Goal: Navigation & Orientation: Find specific page/section

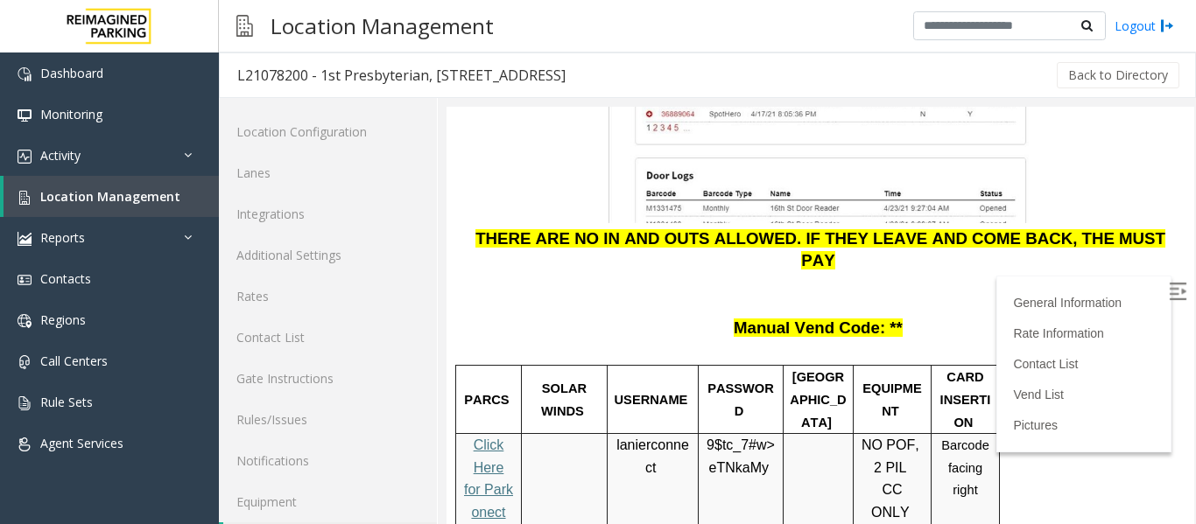
scroll to position [53, 0]
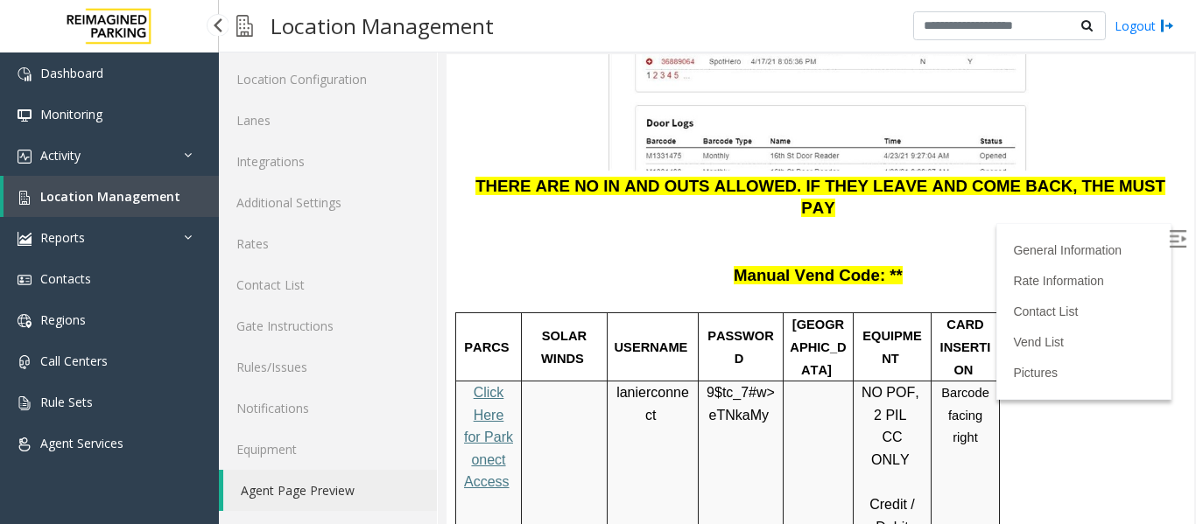
click at [131, 198] on span "Location Management" at bounding box center [110, 196] width 140 height 17
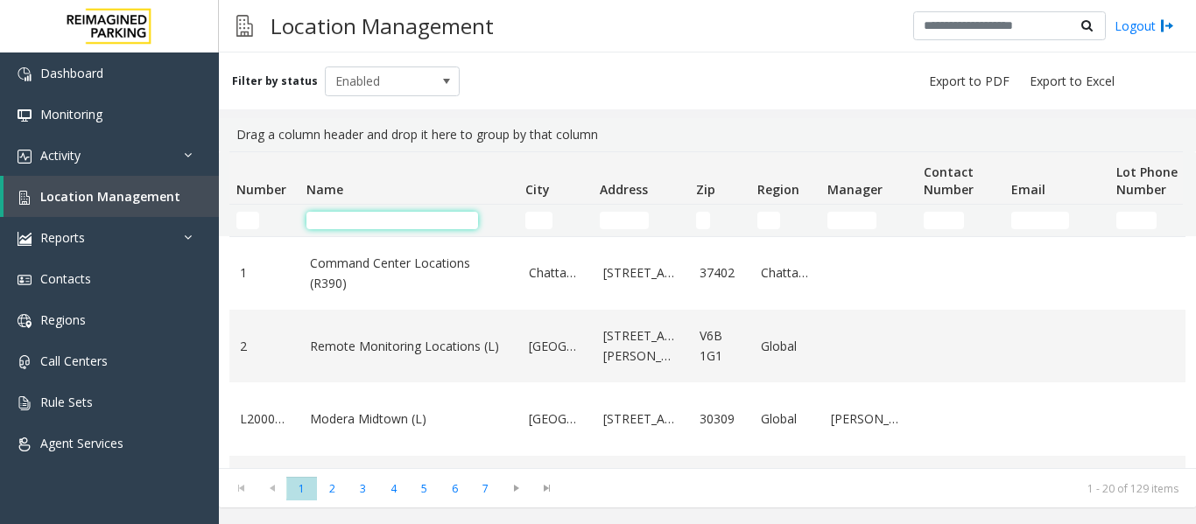
click at [397, 215] on input "Name Filter" at bounding box center [392, 221] width 172 height 18
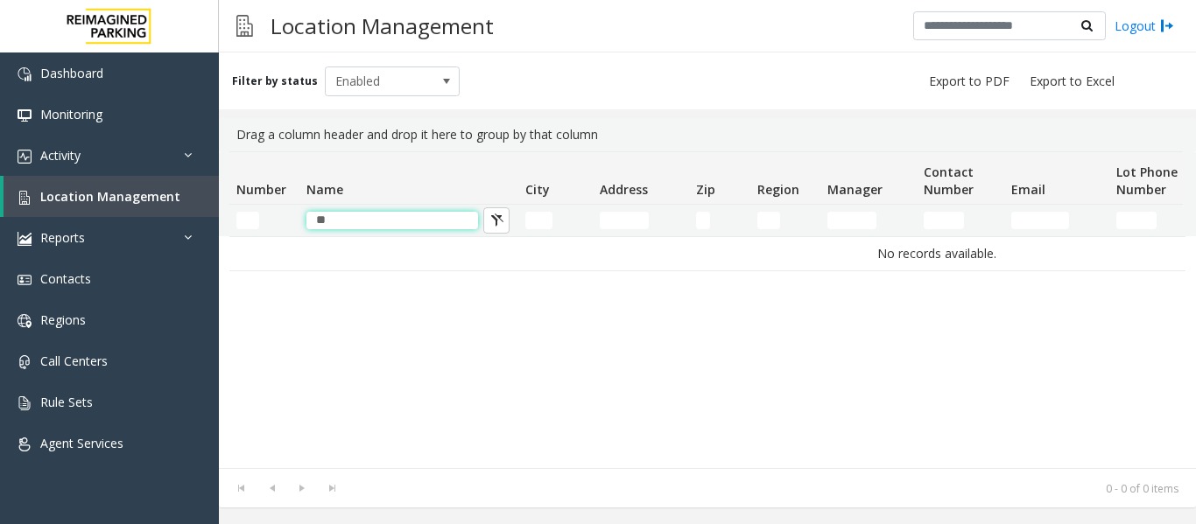
type input "*"
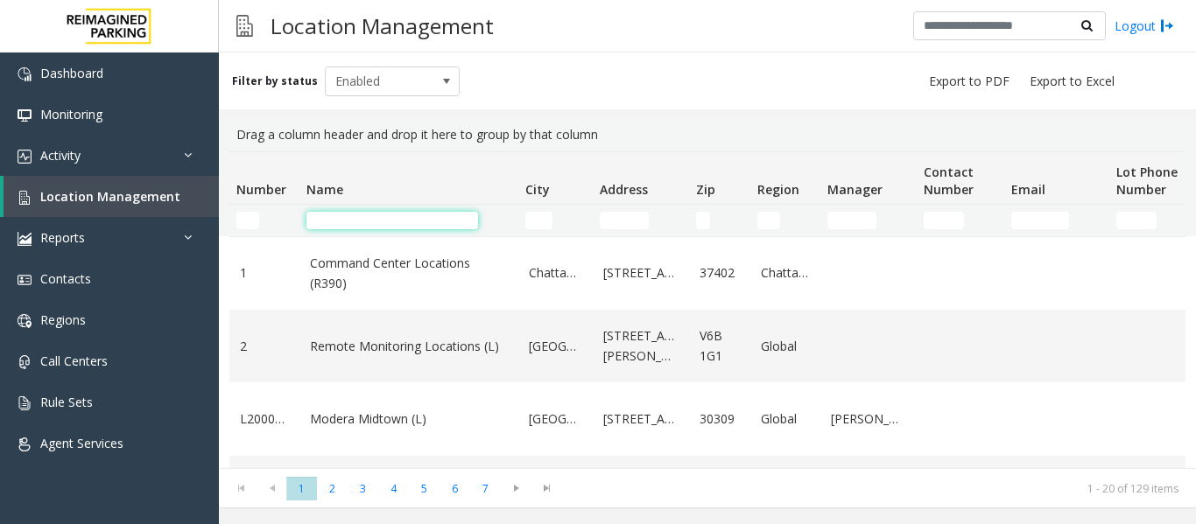
click at [344, 215] on input "Name Filter" at bounding box center [392, 221] width 172 height 18
click at [543, 217] on input "City Filter" at bounding box center [538, 221] width 27 height 18
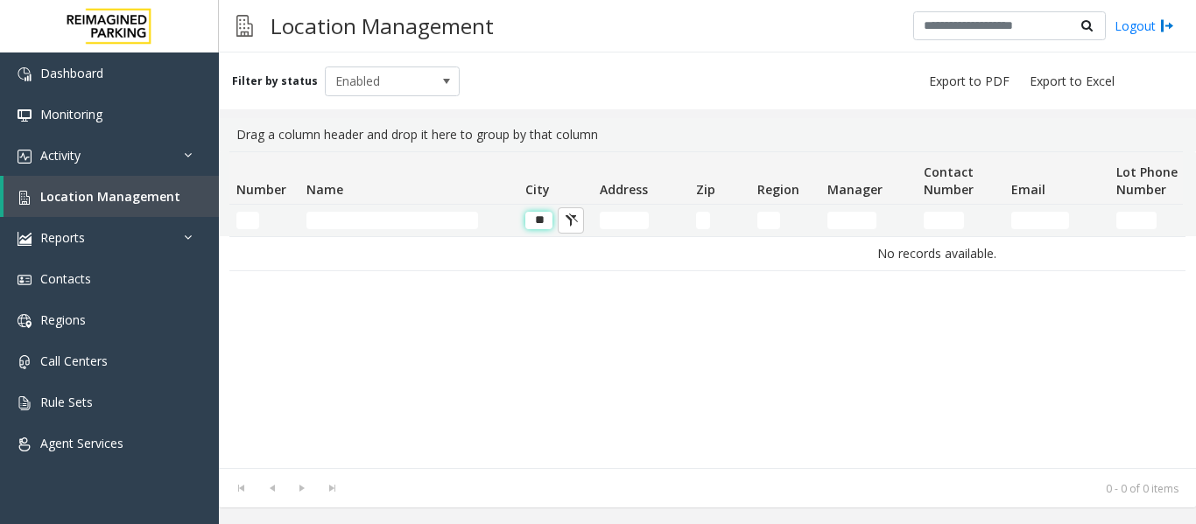
type input "*"
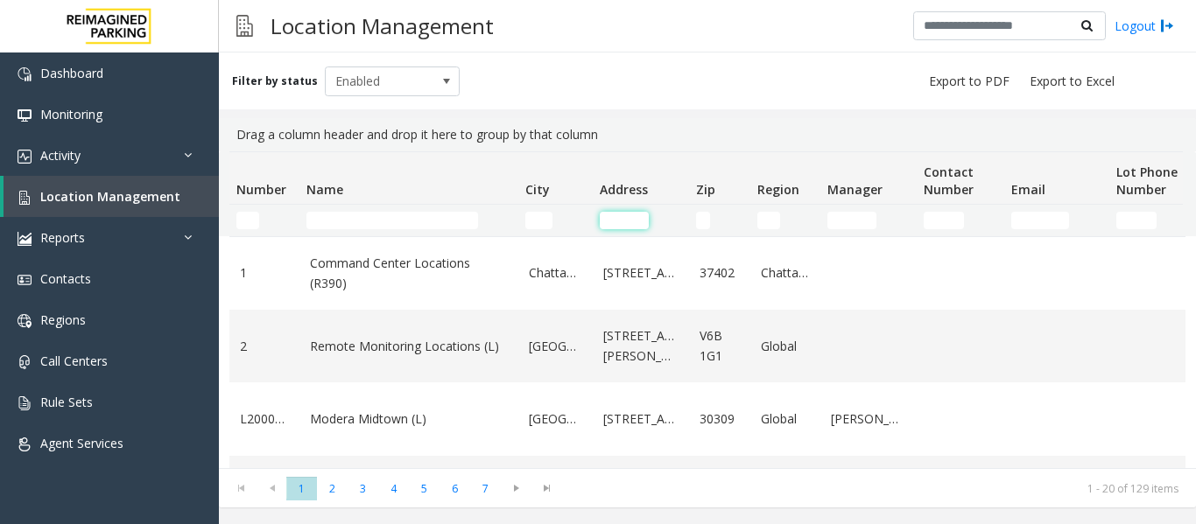
click at [631, 223] on input "Address Filter" at bounding box center [624, 221] width 49 height 18
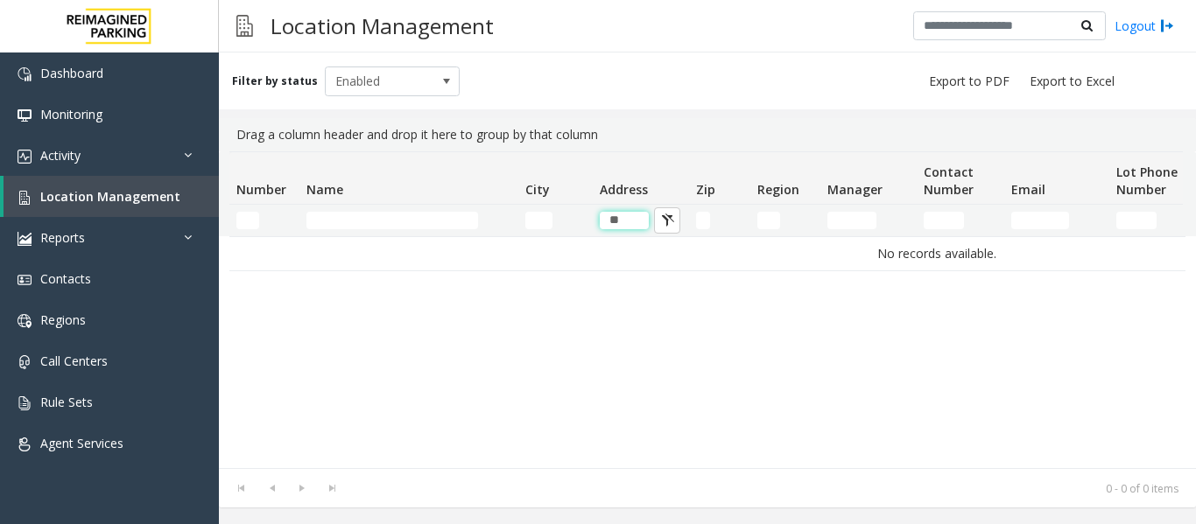
type input "*"
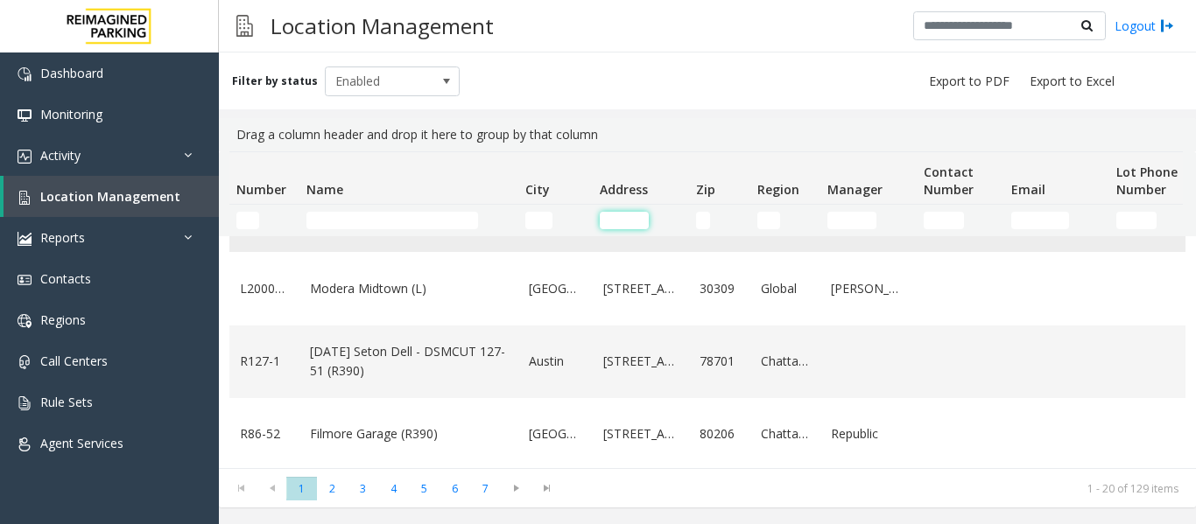
scroll to position [88, 0]
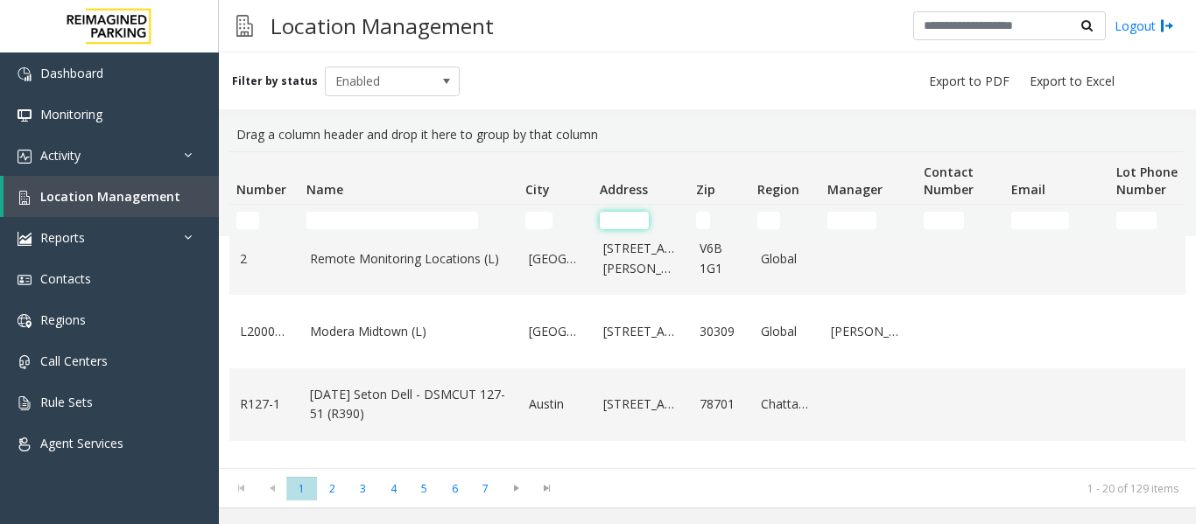
click at [630, 214] on input "Address Filter" at bounding box center [624, 221] width 49 height 18
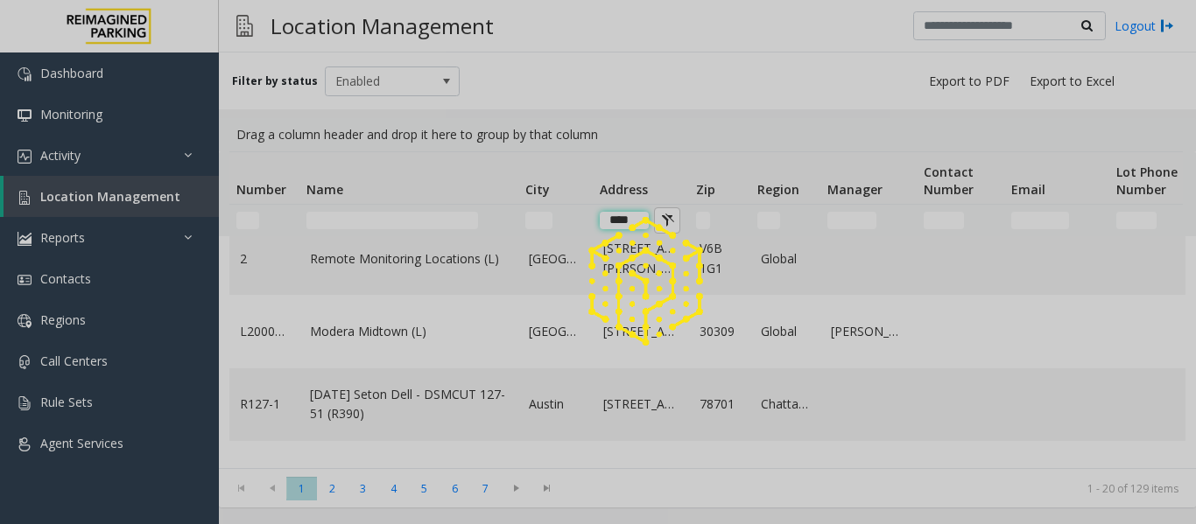
scroll to position [0, 0]
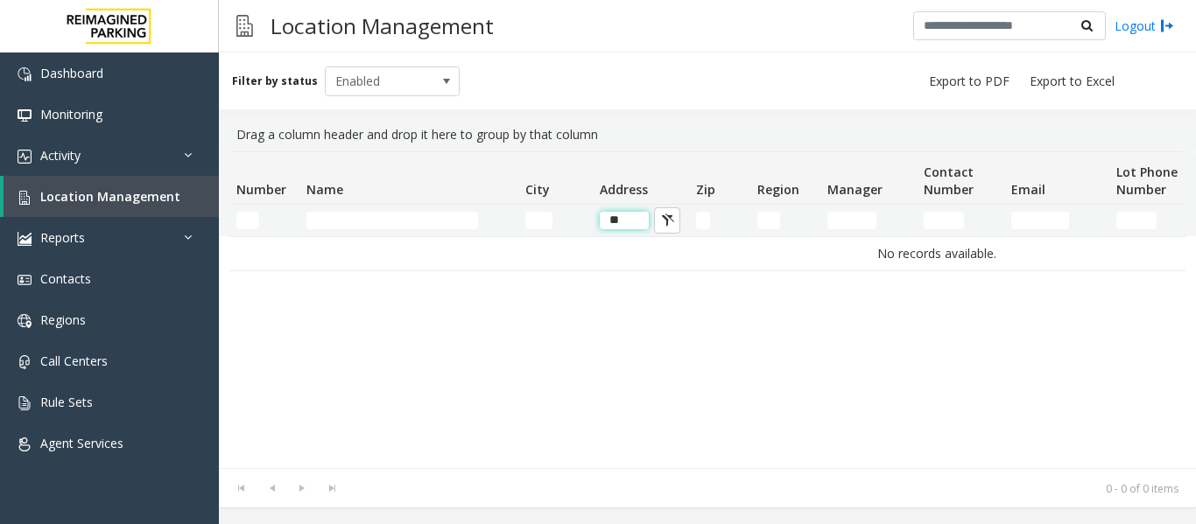
type input "*"
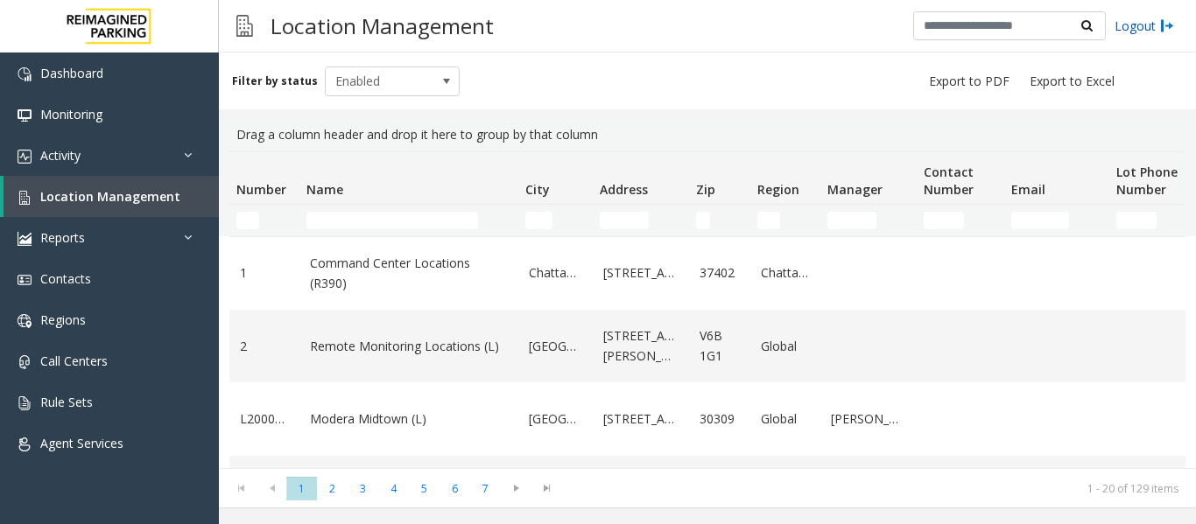
click at [1141, 26] on link "Logout" at bounding box center [1145, 26] width 60 height 18
